Goal: Information Seeking & Learning: Learn about a topic

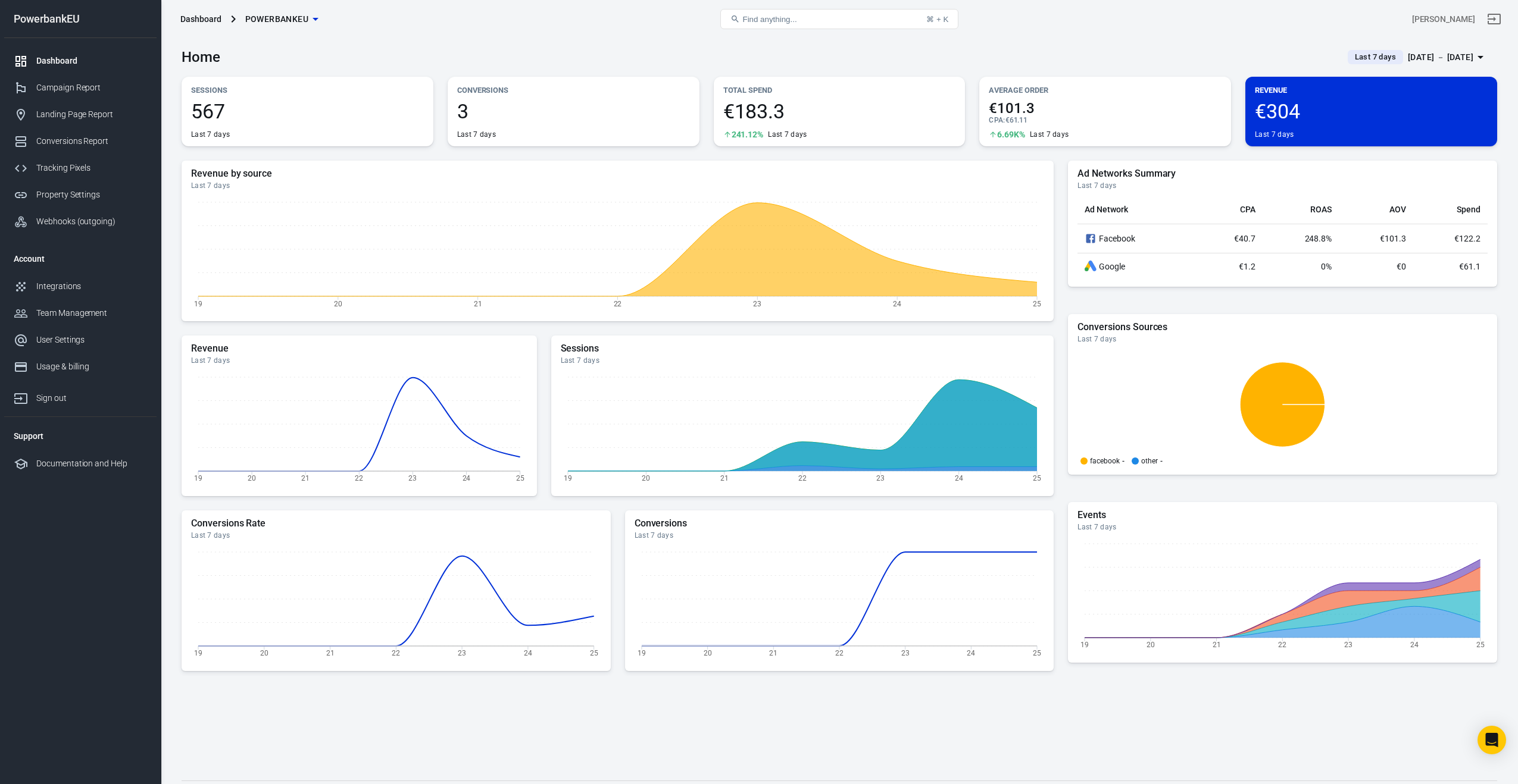
click at [59, 61] on div "Dashboard" at bounding box center [92, 61] width 111 height 13
click at [55, 88] on div "Campaign Report" at bounding box center [92, 88] width 111 height 13
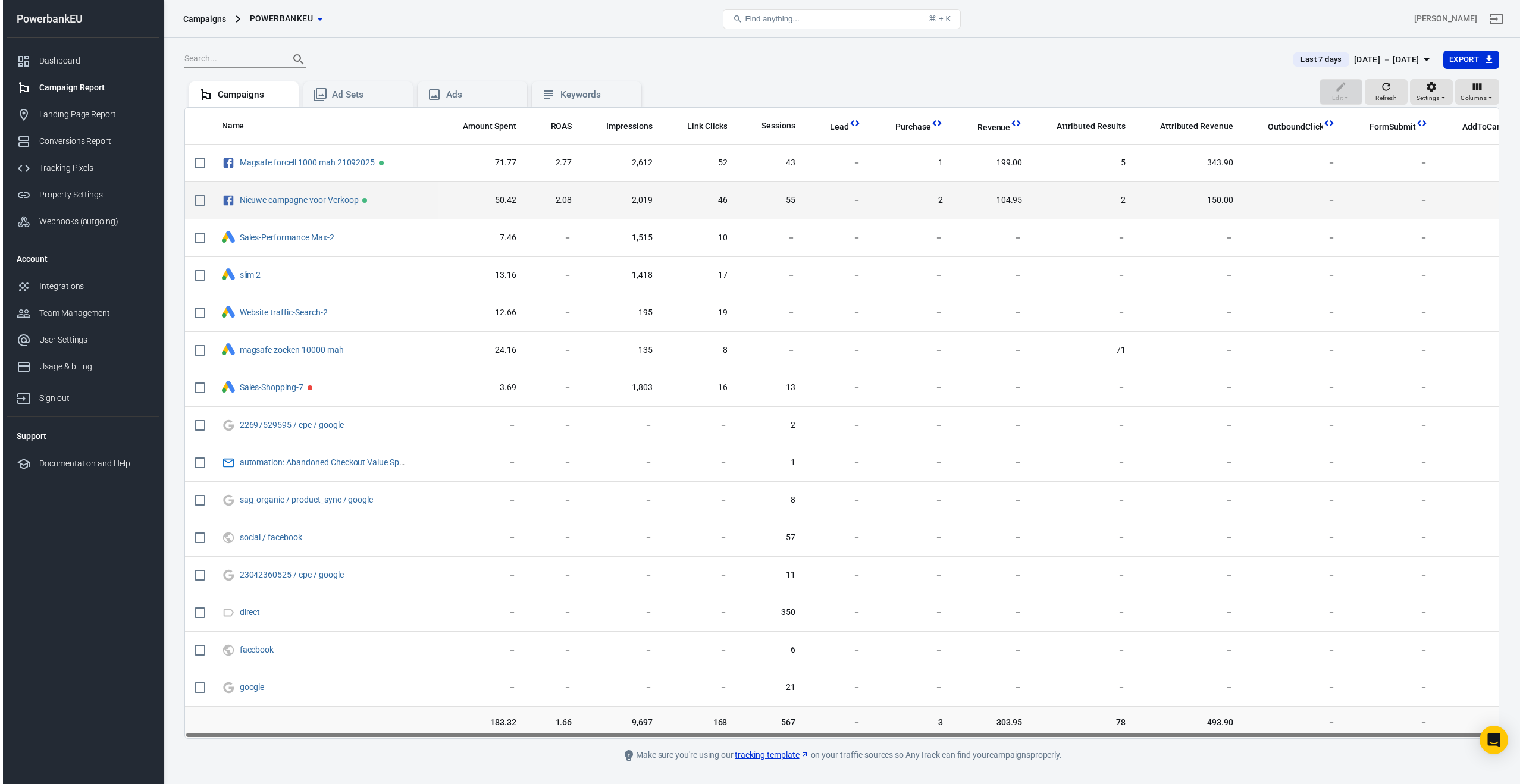
scroll to position [0, 15]
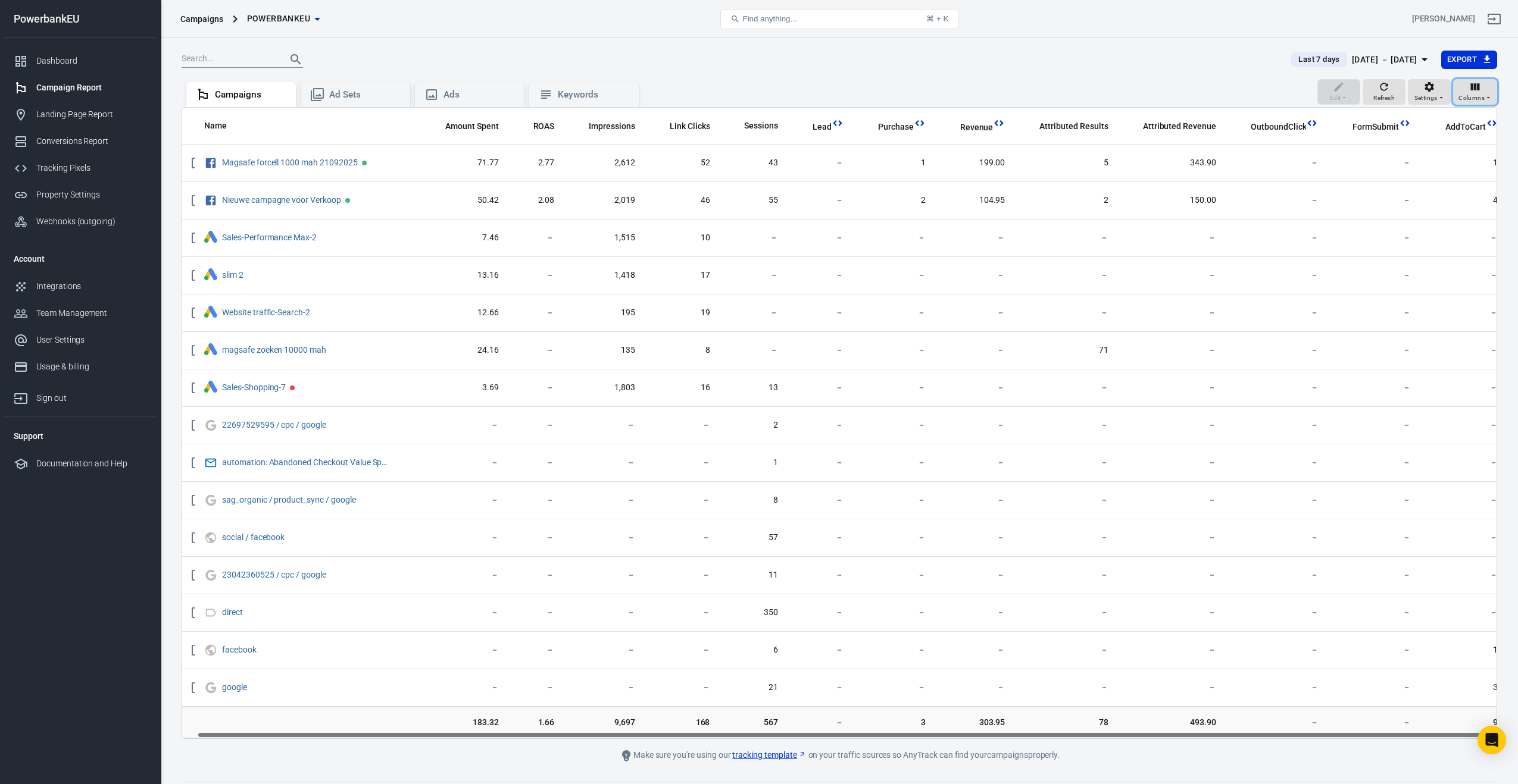
click at [1478, 94] on span "Columns" at bounding box center [1471, 98] width 26 height 11
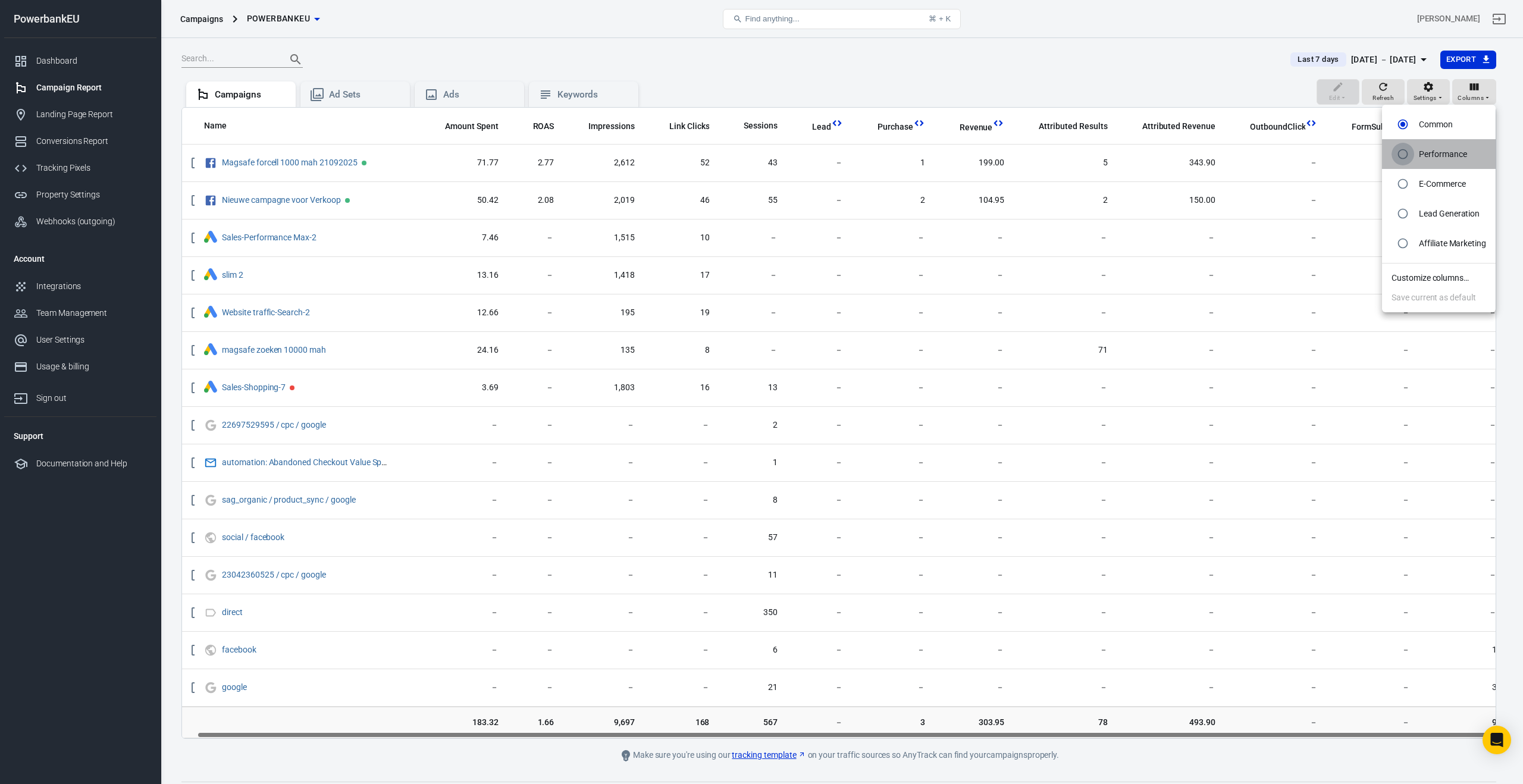
click at [1404, 155] on input "radio" at bounding box center [1403, 153] width 22 height 22
radio input "true"
radio input "false"
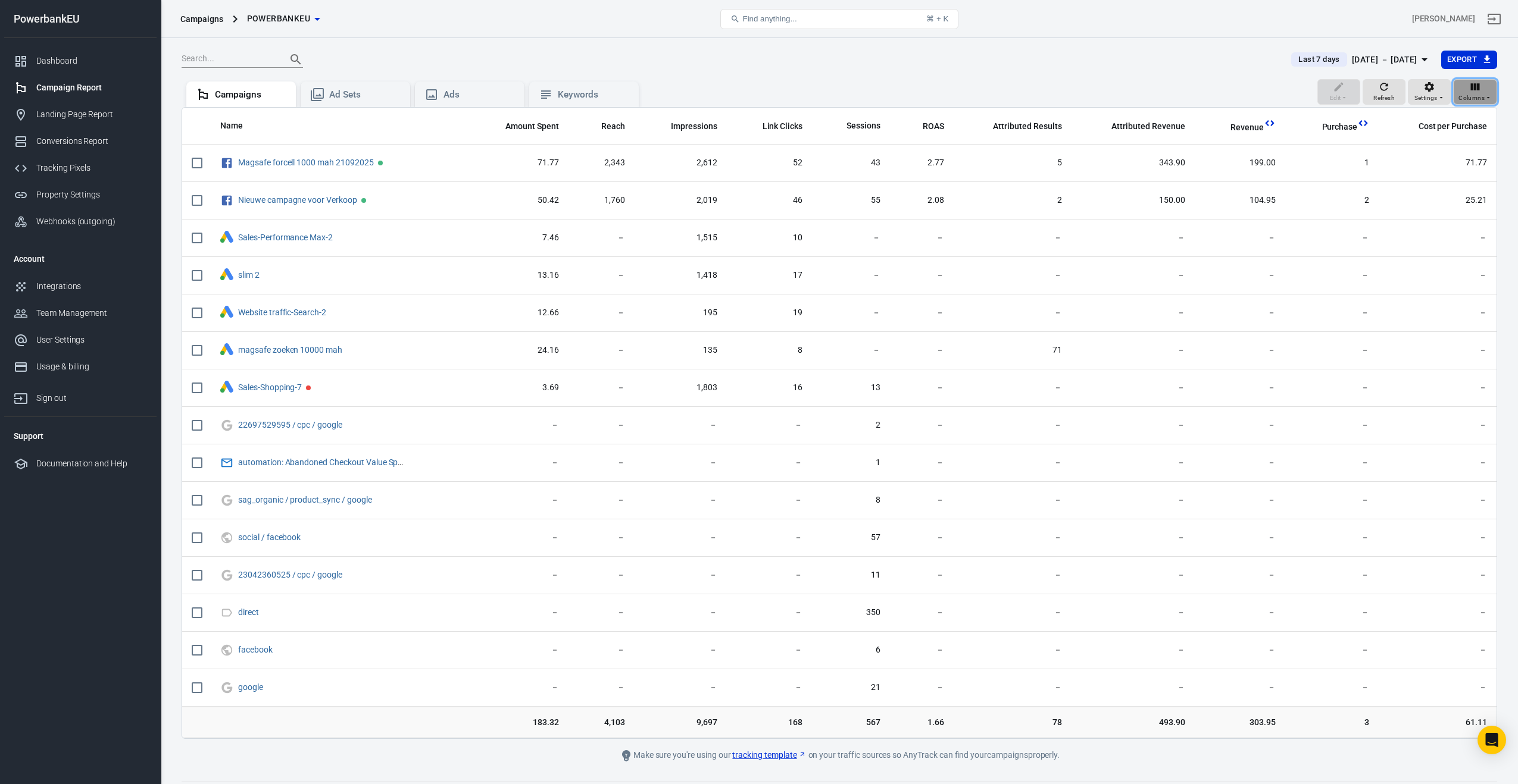
click at [1466, 99] on span "Columns" at bounding box center [1471, 98] width 26 height 11
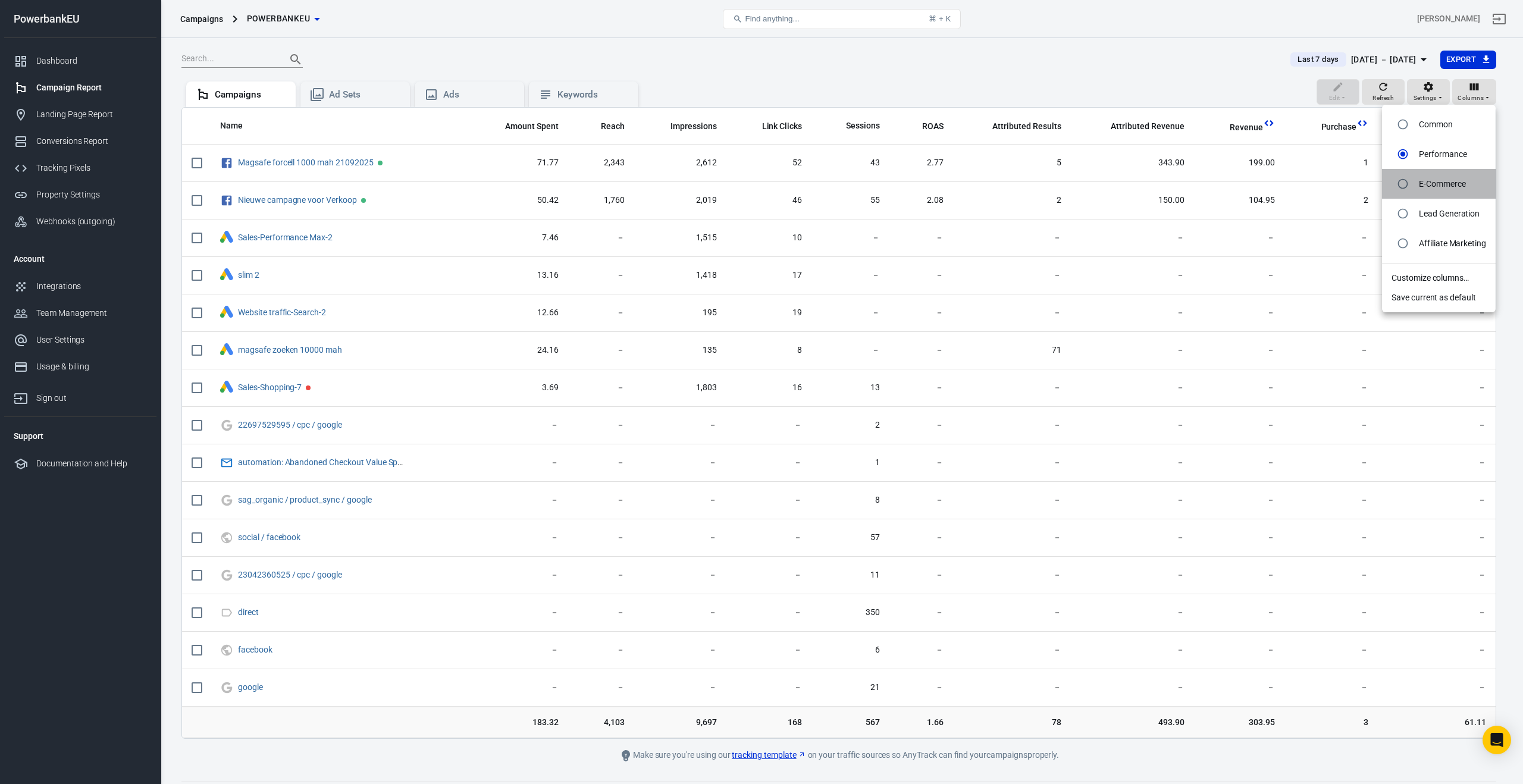
click at [1416, 183] on li "E-Commerce" at bounding box center [1439, 184] width 113 height 30
radio input "false"
radio input "true"
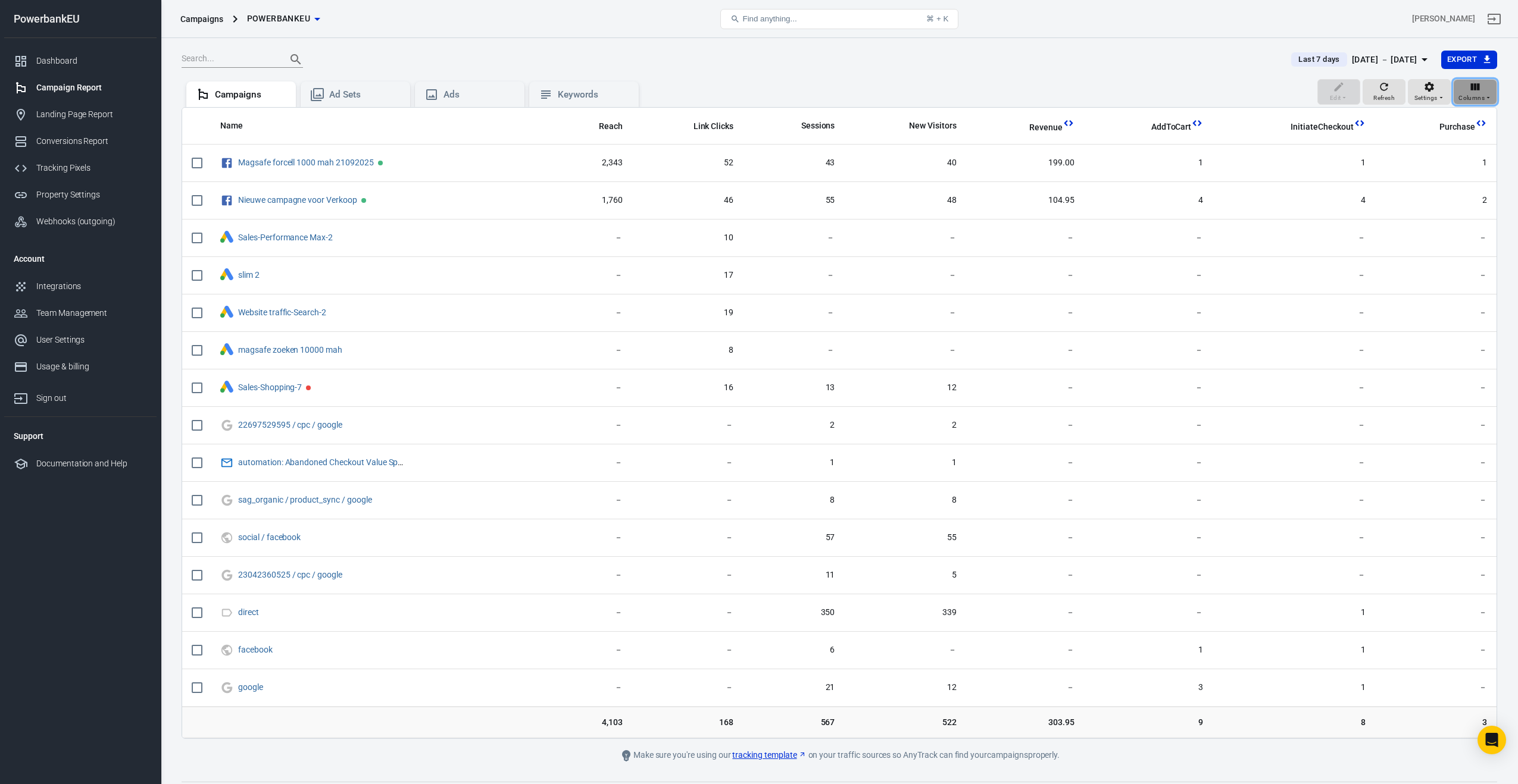
click at [1466, 94] on span "Columns" at bounding box center [1471, 98] width 26 height 11
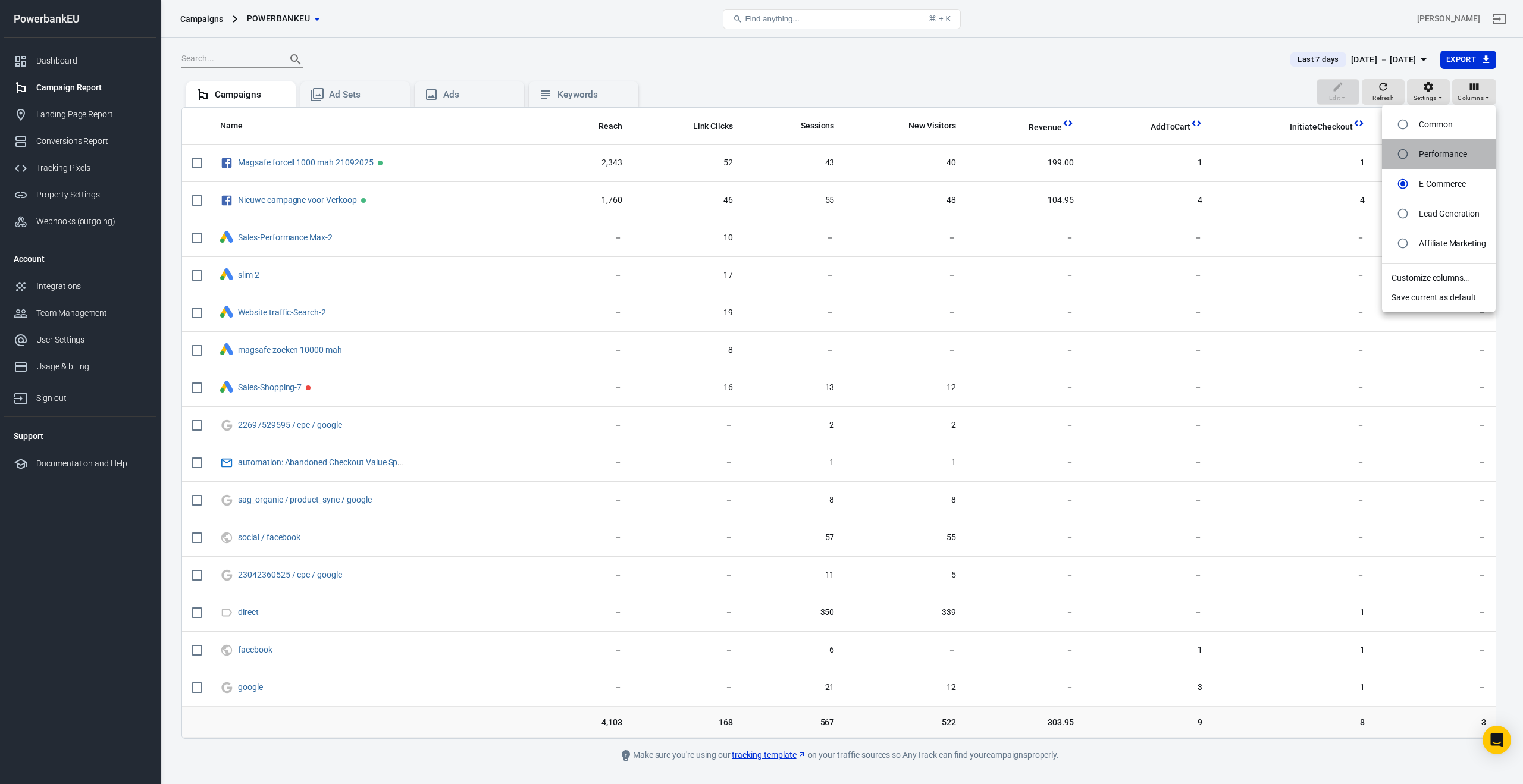
click at [1432, 157] on p "Performance" at bounding box center [1443, 154] width 47 height 13
radio input "true"
radio input "false"
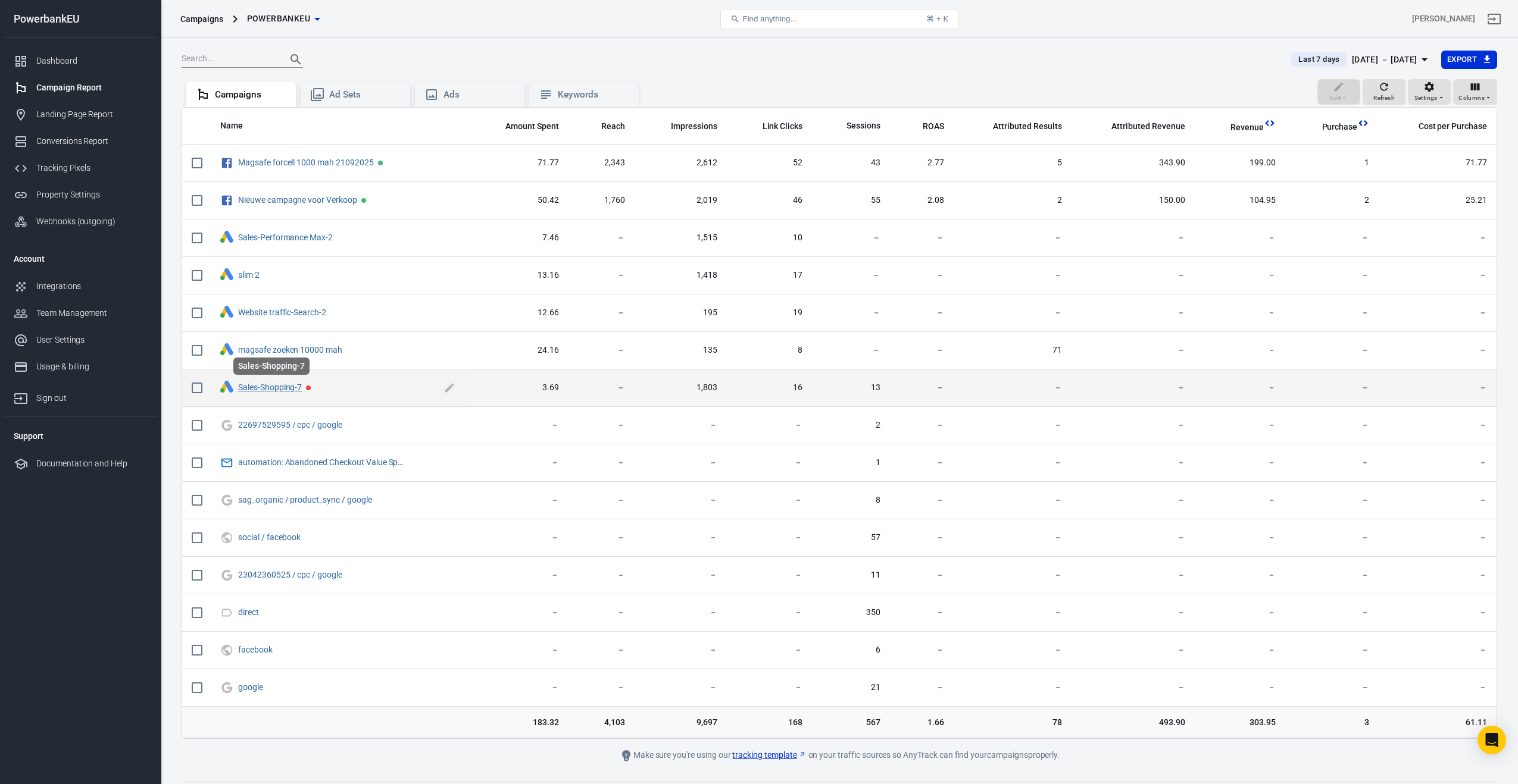
click at [276, 391] on link "Sales-Shopping-7" at bounding box center [270, 388] width 64 height 9
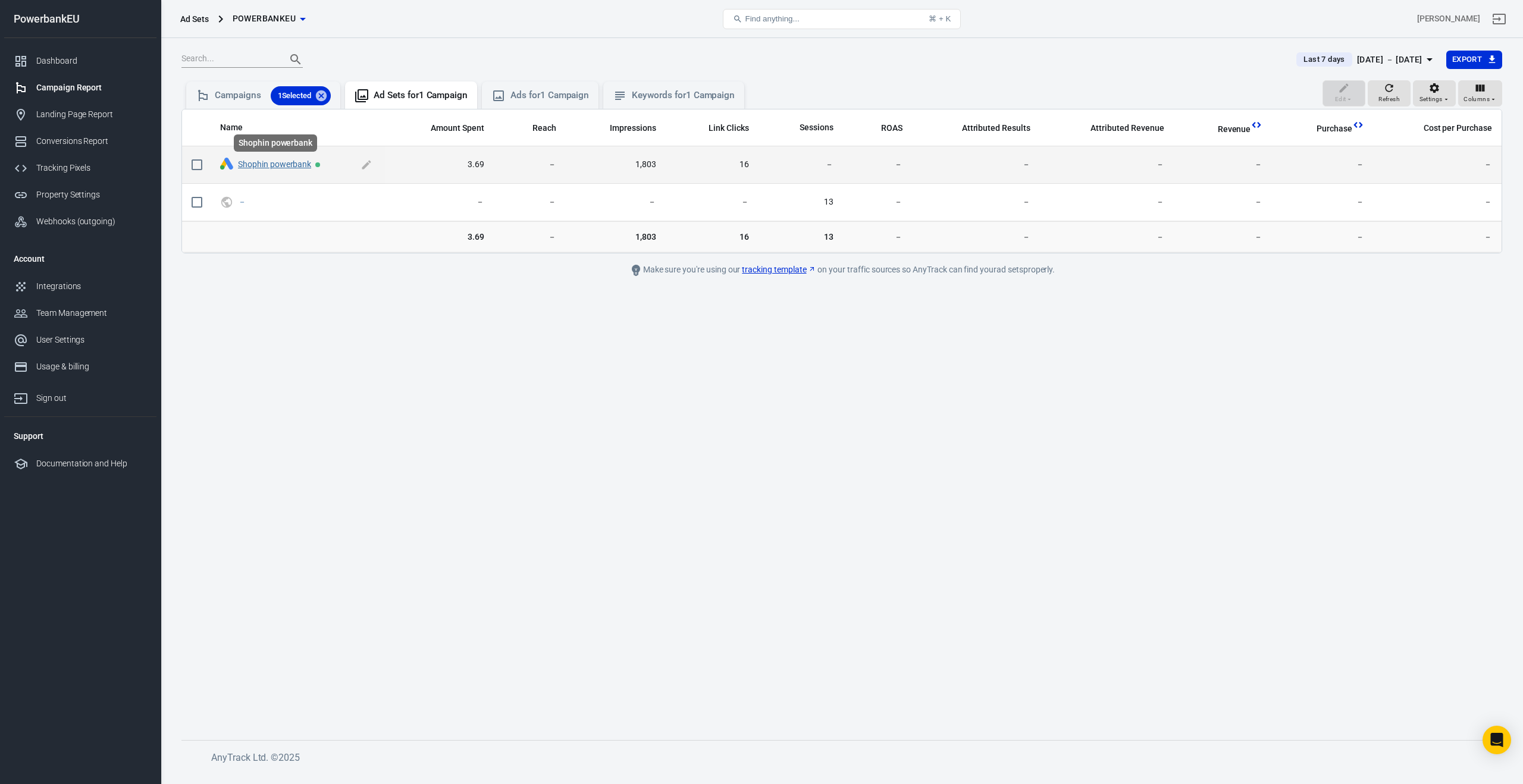
click at [277, 167] on link "Shophin powerbank" at bounding box center [274, 164] width 73 height 9
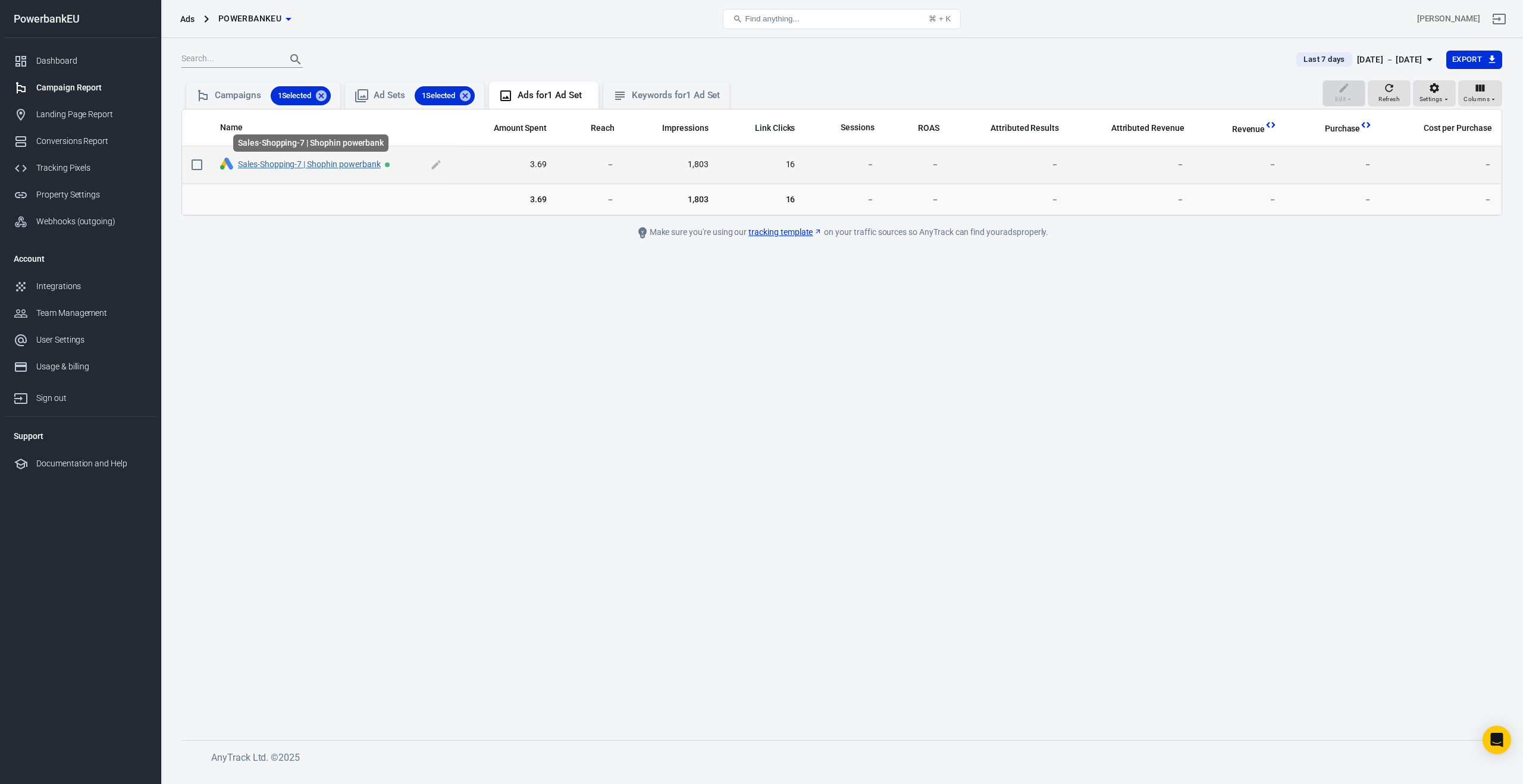
click at [321, 165] on link "Sales-Shopping-7 | Shophin powerbank" at bounding box center [309, 164] width 143 height 9
